Goal: Task Accomplishment & Management: Use online tool/utility

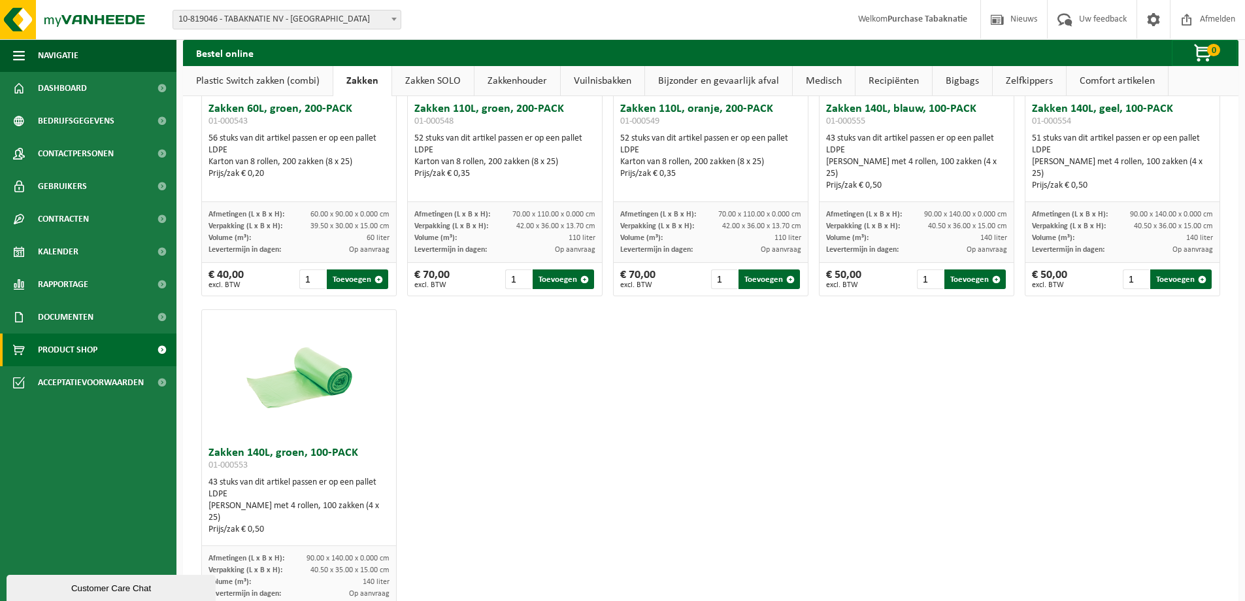
click at [246, 22] on span "10-819046 - TABAKNATIE NV - [GEOGRAPHIC_DATA]" at bounding box center [286, 19] width 227 height 18
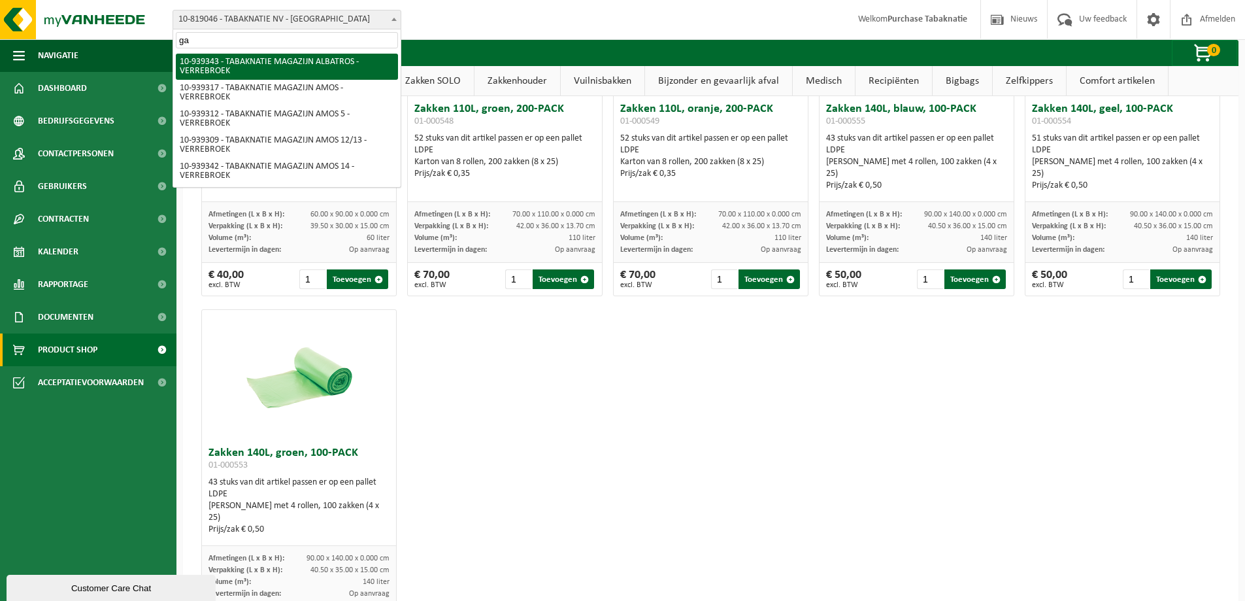
type input "gar"
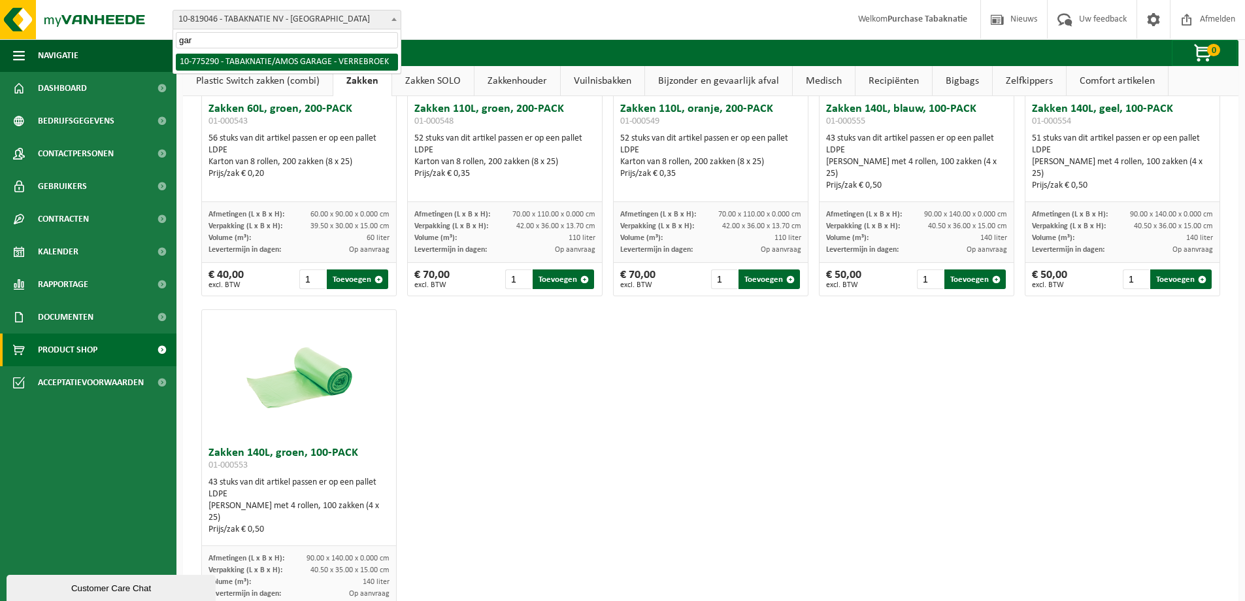
select select "138231"
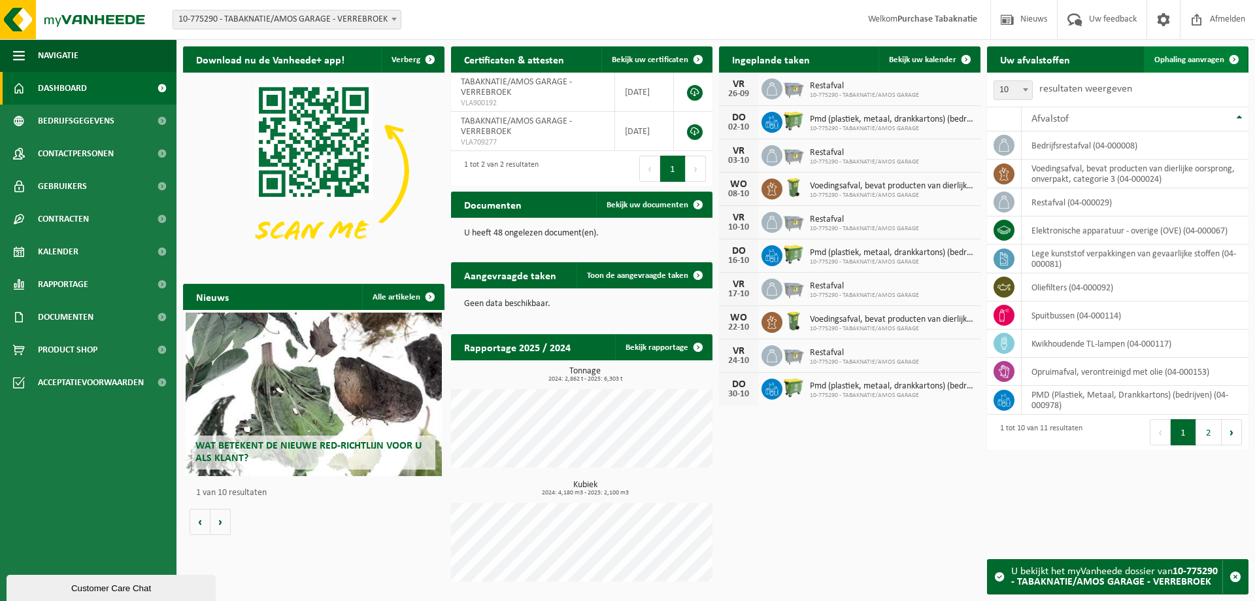
click at [1180, 57] on span "Ophaling aanvragen" at bounding box center [1189, 60] width 70 height 8
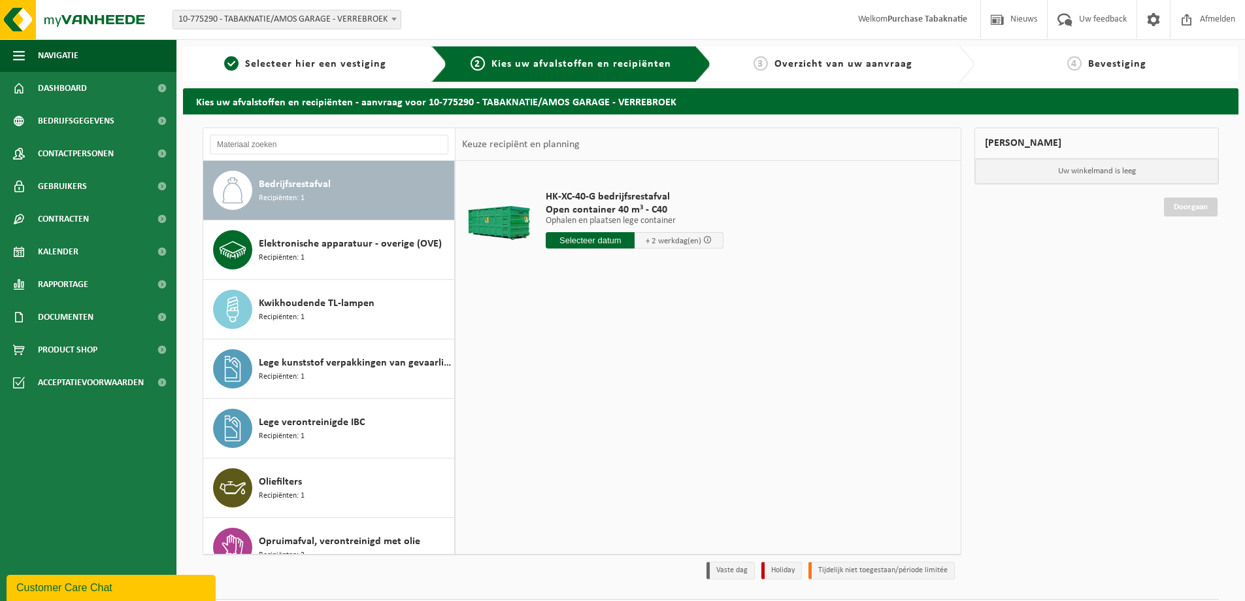
click at [573, 245] on input "text" at bounding box center [590, 240] width 89 height 16
click at [560, 396] on div "29" at bounding box center [558, 398] width 23 height 21
type input "Van 2025-09-29"
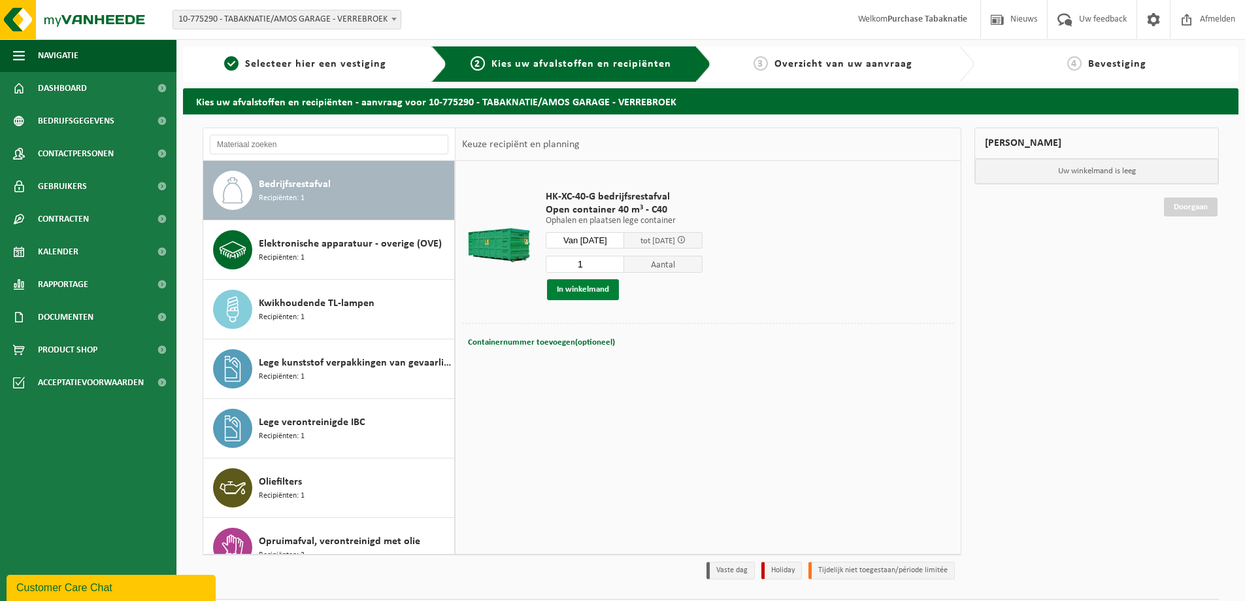
click at [597, 289] on button "In winkelmand" at bounding box center [583, 289] width 72 height 21
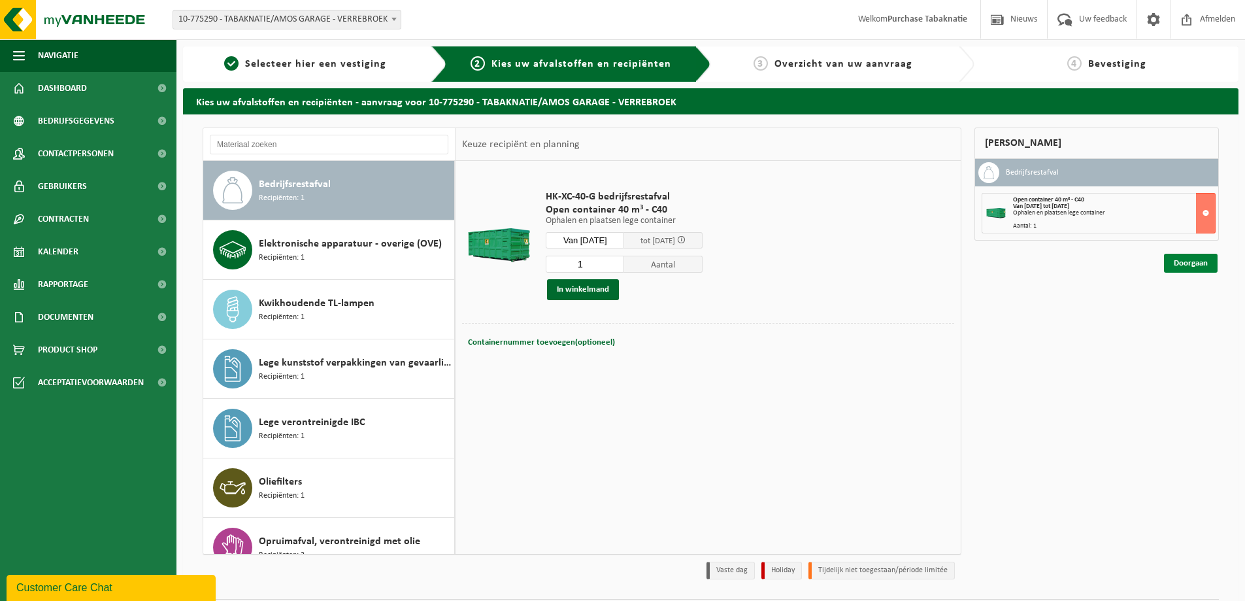
click at [1186, 263] on link "Doorgaan" at bounding box center [1191, 263] width 54 height 19
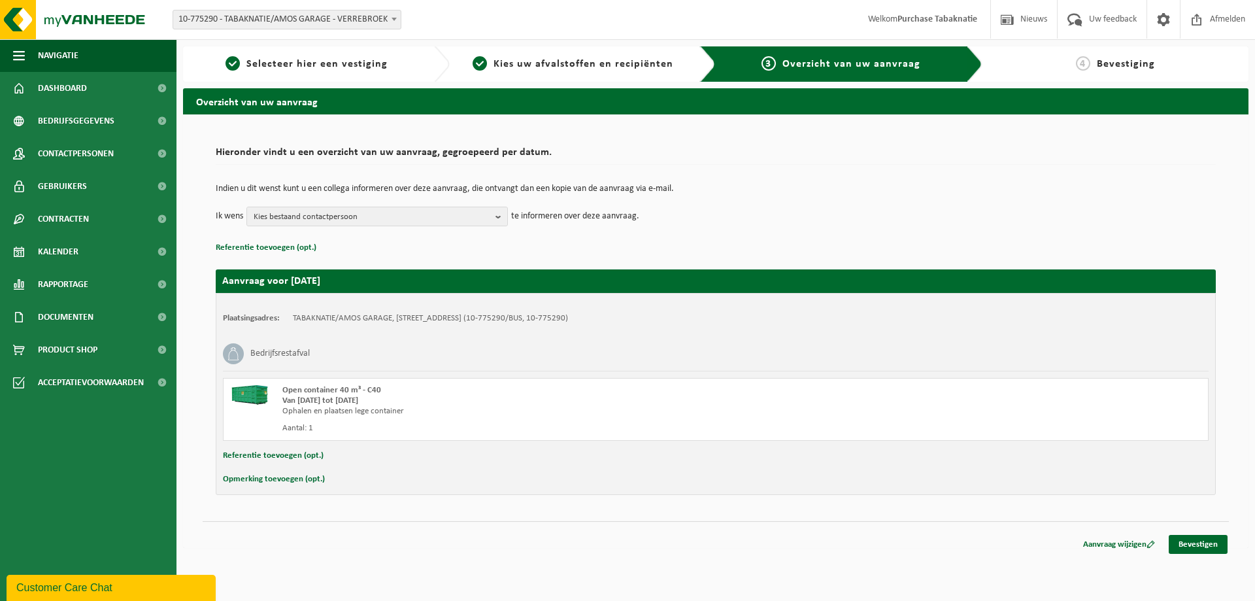
click at [282, 458] on button "Referentie toevoegen (opt.)" at bounding box center [273, 455] width 101 height 17
click at [331, 456] on input "text" at bounding box center [741, 457] width 909 height 20
paste input "PO 25-0001936"
type input "PO 25-0001936"
click at [1189, 545] on link "Bevestigen" at bounding box center [1198, 546] width 59 height 19
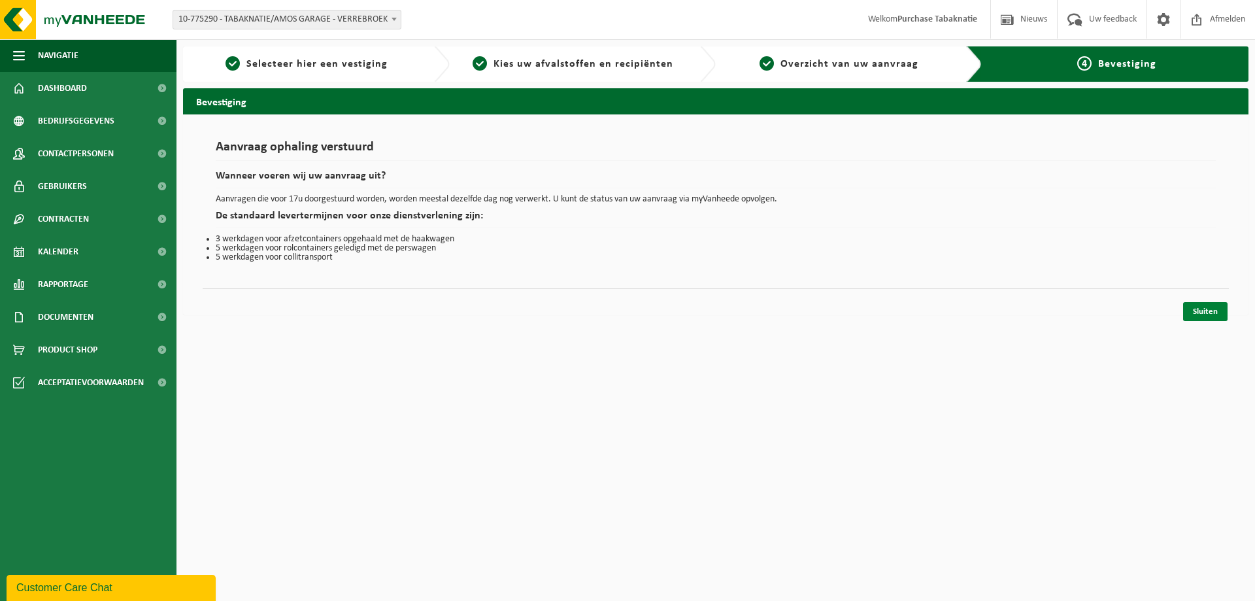
click at [1198, 311] on link "Sluiten" at bounding box center [1205, 311] width 44 height 19
